Goal: Transaction & Acquisition: Download file/media

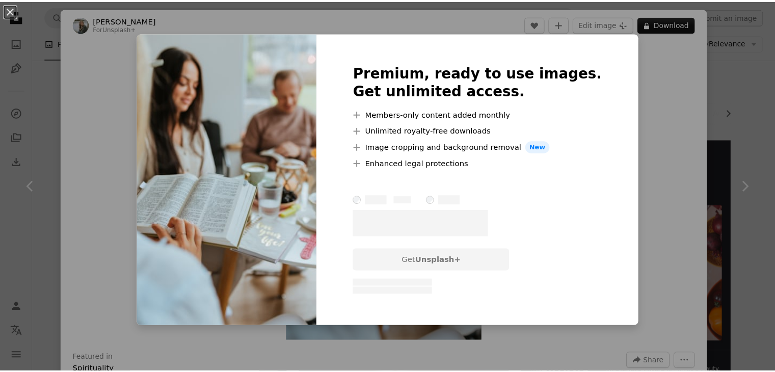
scroll to position [635, 0]
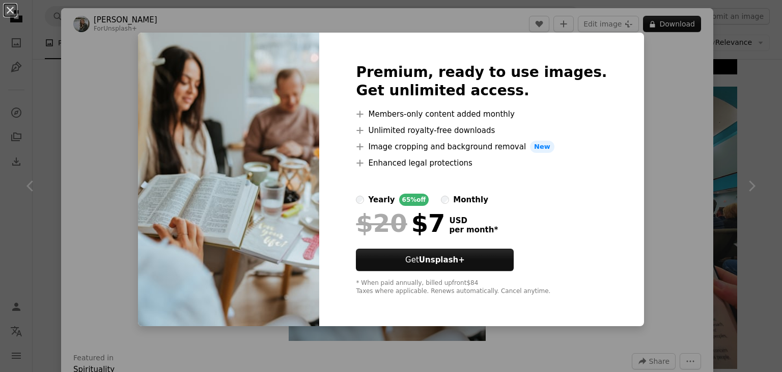
click at [668, 106] on div "An X shape Premium, ready to use images. Get unlimited access. A plus sign Memb…" at bounding box center [391, 186] width 782 height 372
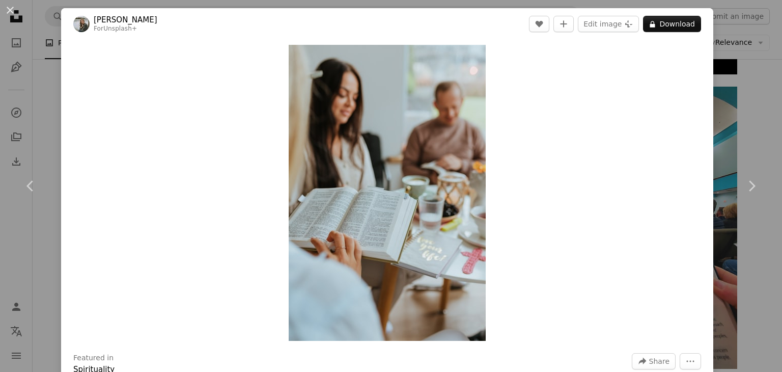
drag, startPoint x: 431, startPoint y: 186, endPoint x: 741, endPoint y: 127, distance: 315.1
click at [745, 125] on div "An X shape Chevron left Chevron right [PERSON_NAME] For Unsplash+ A heart A plu…" at bounding box center [391, 186] width 782 height 372
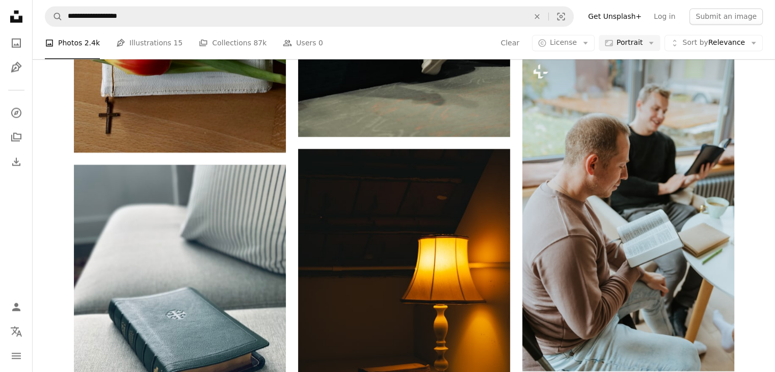
scroll to position [1890, 0]
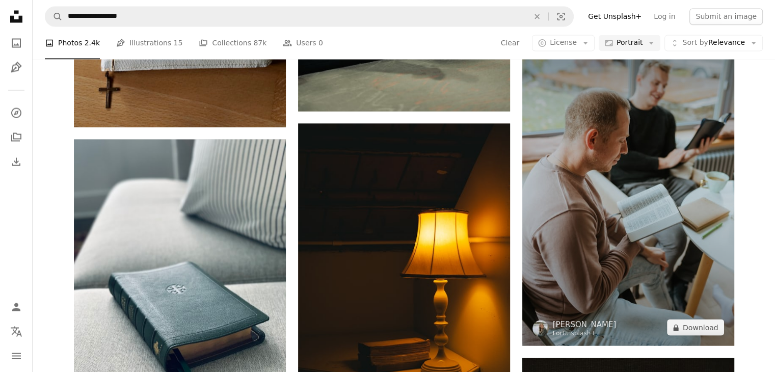
click at [613, 220] on img at bounding box center [628, 187] width 212 height 318
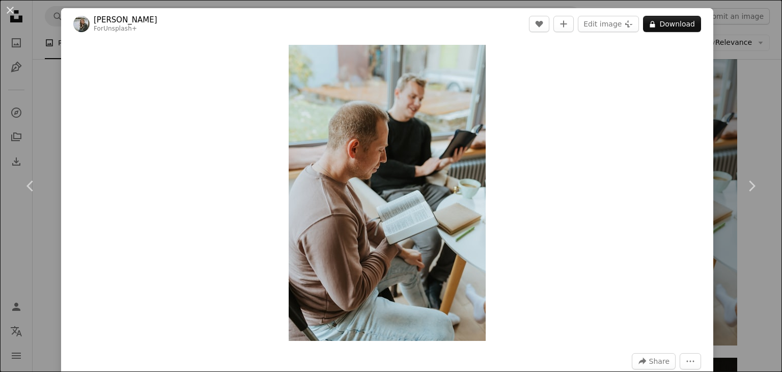
click at [748, 87] on div "An X shape Chevron left Chevron right [PERSON_NAME] For Unsplash+ A heart A plu…" at bounding box center [391, 186] width 782 height 372
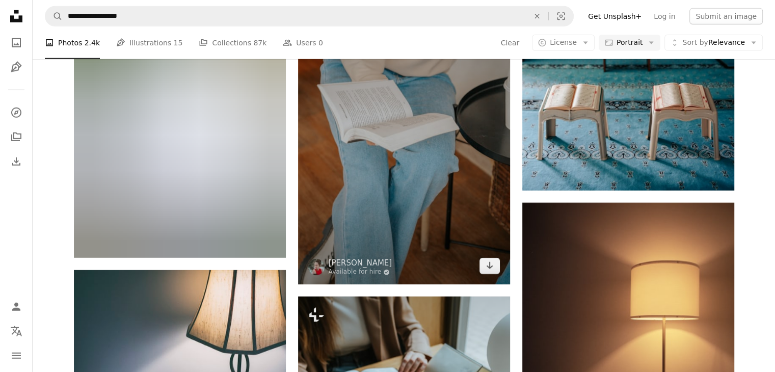
scroll to position [2994, 0]
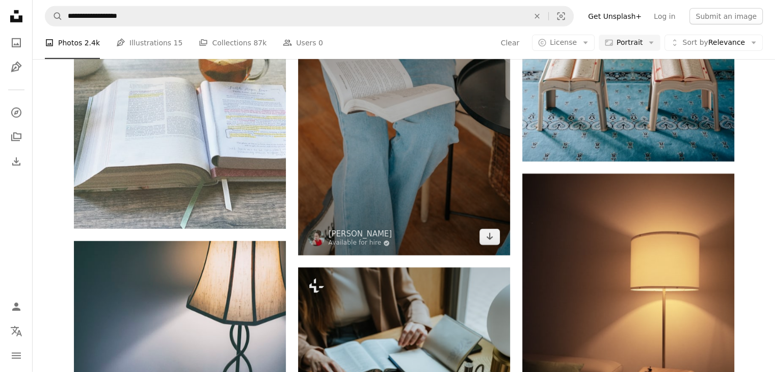
click at [444, 183] on img at bounding box center [404, 96] width 212 height 318
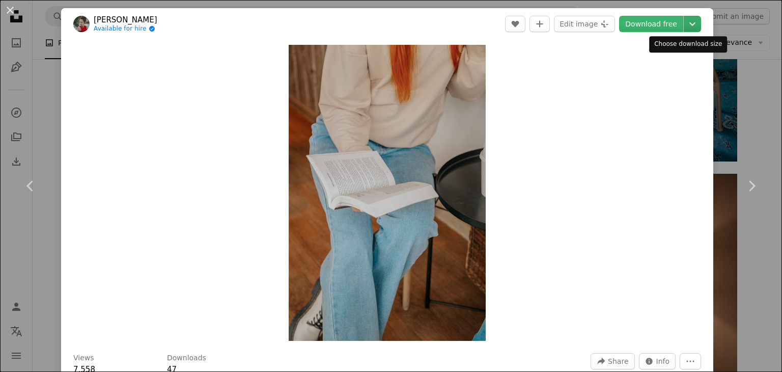
click at [690, 23] on icon "Choose download size" at bounding box center [693, 24] width 6 height 4
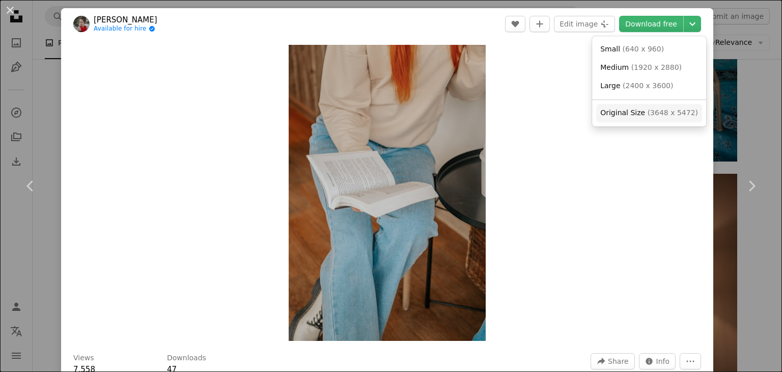
click at [619, 114] on span "Original Size" at bounding box center [622, 112] width 45 height 8
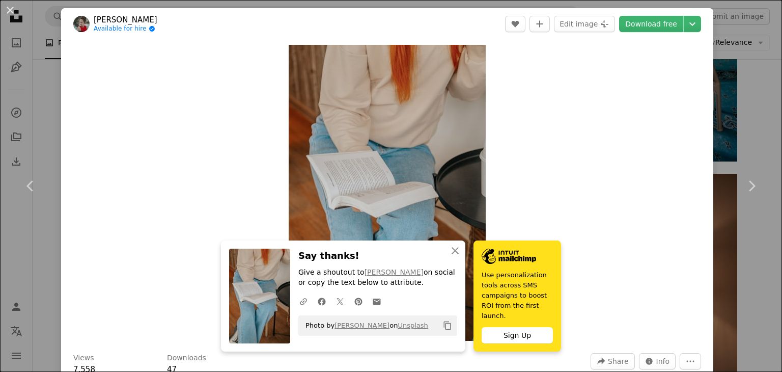
click at [739, 117] on div "An X shape Chevron left Chevron right [PERSON_NAME] Available for hire A checkm…" at bounding box center [391, 186] width 782 height 372
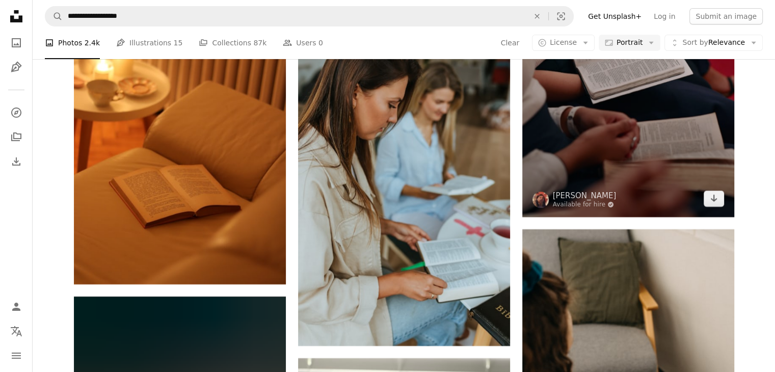
scroll to position [3564, 0]
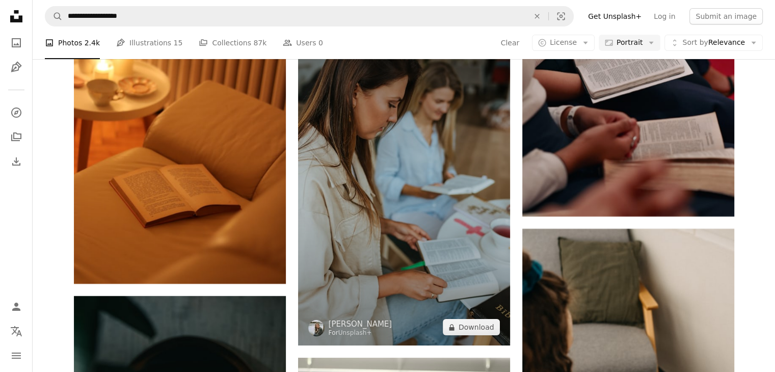
click at [447, 188] on img at bounding box center [404, 187] width 212 height 318
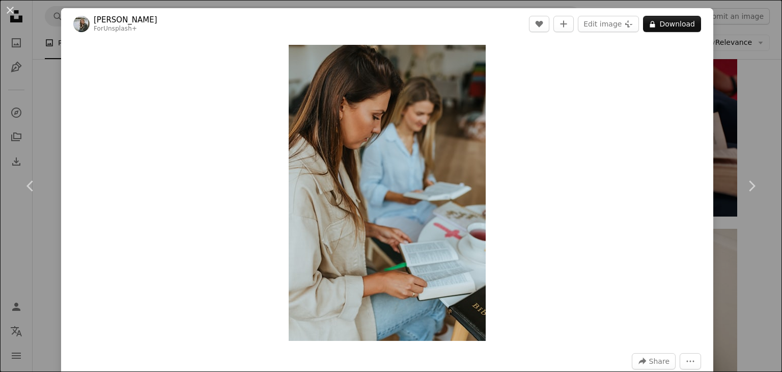
click at [753, 115] on div "An X shape Chevron left Chevron right [PERSON_NAME] For Unsplash+ A heart A plu…" at bounding box center [391, 186] width 782 height 372
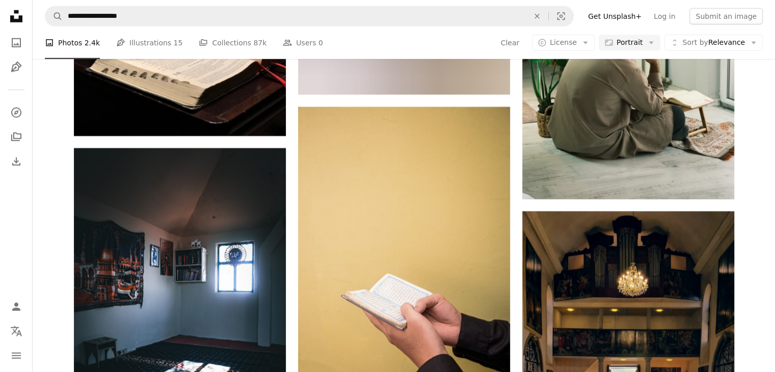
scroll to position [10630, 0]
